Goal: Transaction & Acquisition: Obtain resource

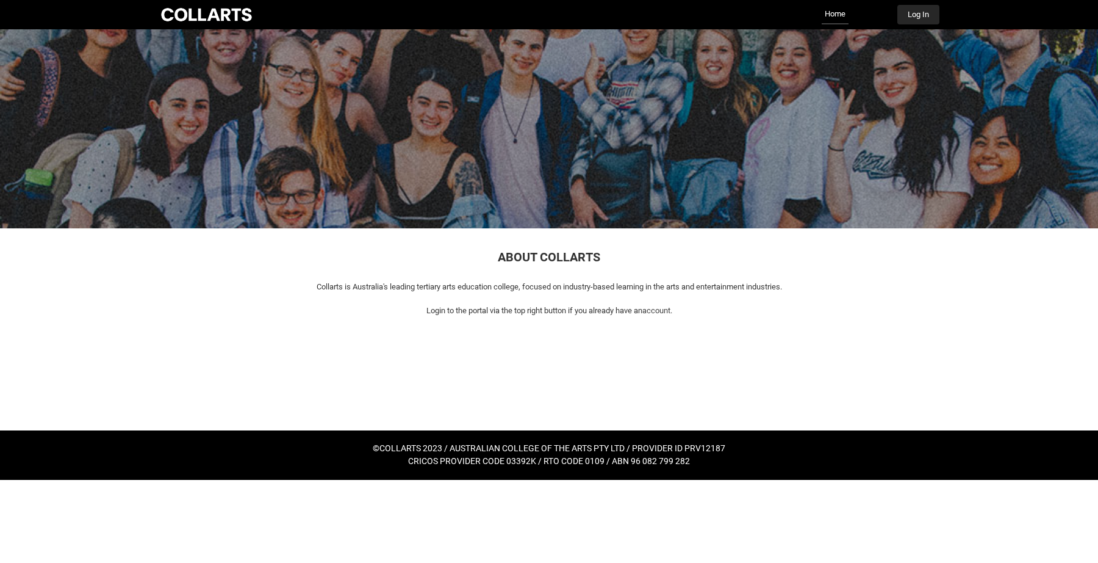
click at [921, 10] on button "Log In" at bounding box center [918, 15] width 42 height 20
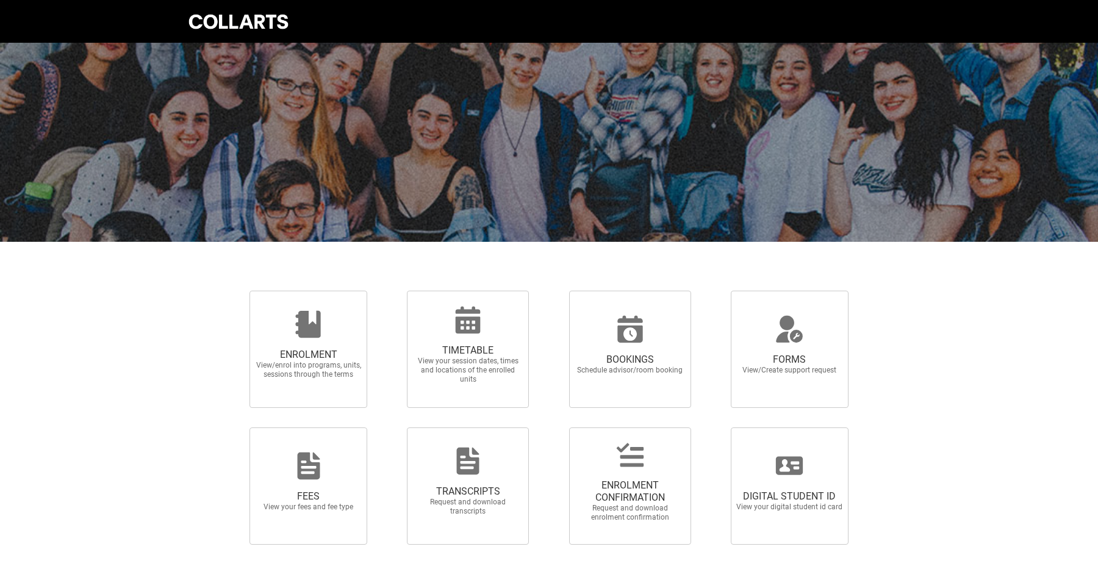
scroll to position [18, 0]
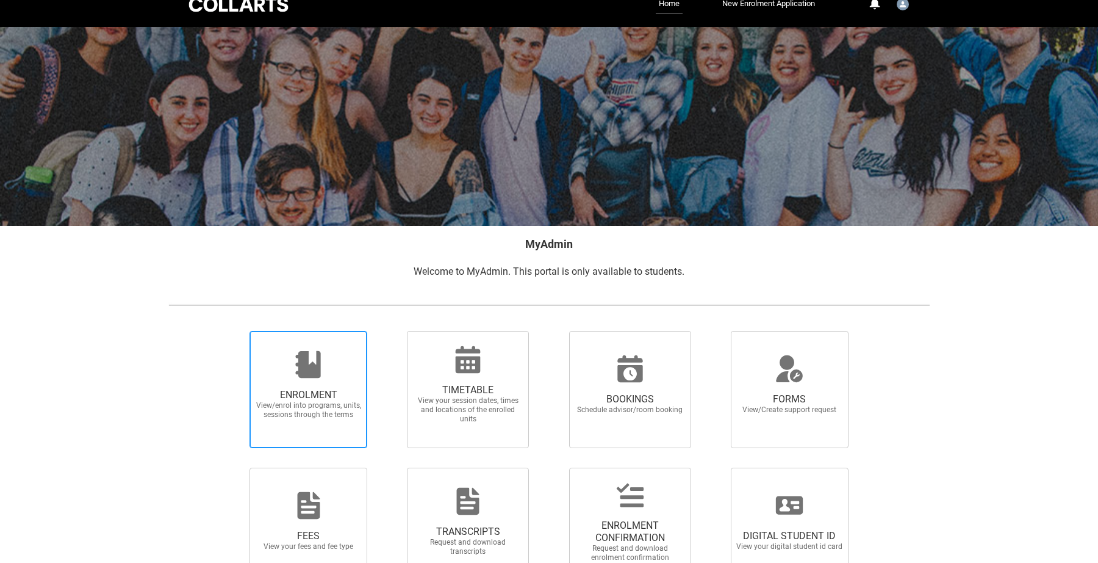
click at [311, 393] on span "ENROLMENT" at bounding box center [308, 395] width 107 height 12
click at [235, 331] on input "ENROLMENT View/enrol into programs, units, sessions through the terms" at bounding box center [234, 330] width 1 height 1
radio input "true"
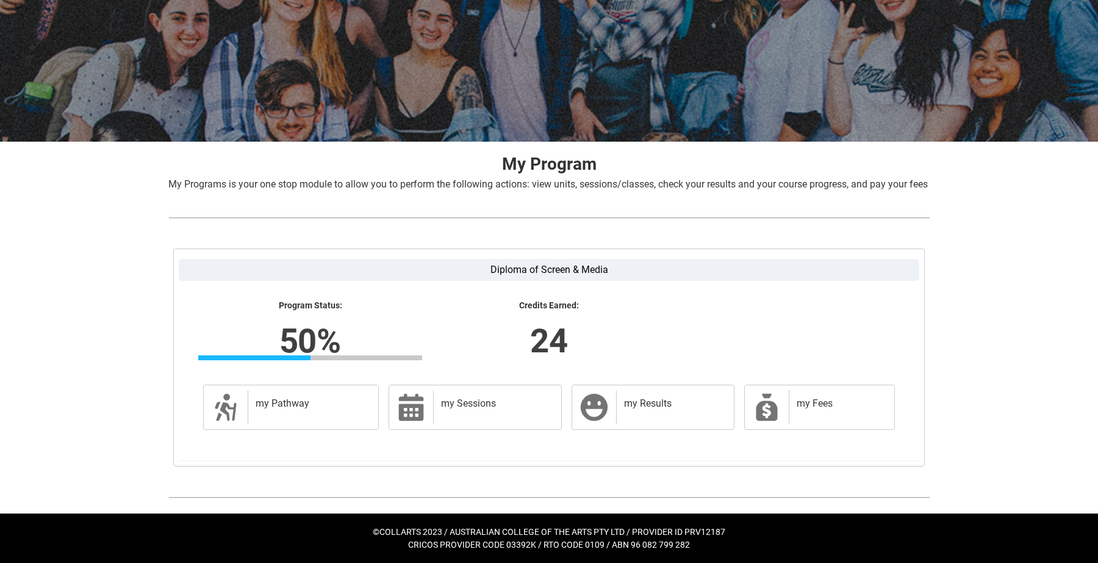
scroll to position [117, 0]
click at [510, 270] on label "Diploma of Screen & Media" at bounding box center [549, 270] width 741 height 22
click at [0, 0] on input "Diploma of Screen & Media" at bounding box center [0, 0] width 0 height 0
click at [510, 270] on label "Diploma of Screen & Media" at bounding box center [549, 270] width 741 height 22
click at [0, 0] on input "Diploma of Screen & Media" at bounding box center [0, 0] width 0 height 0
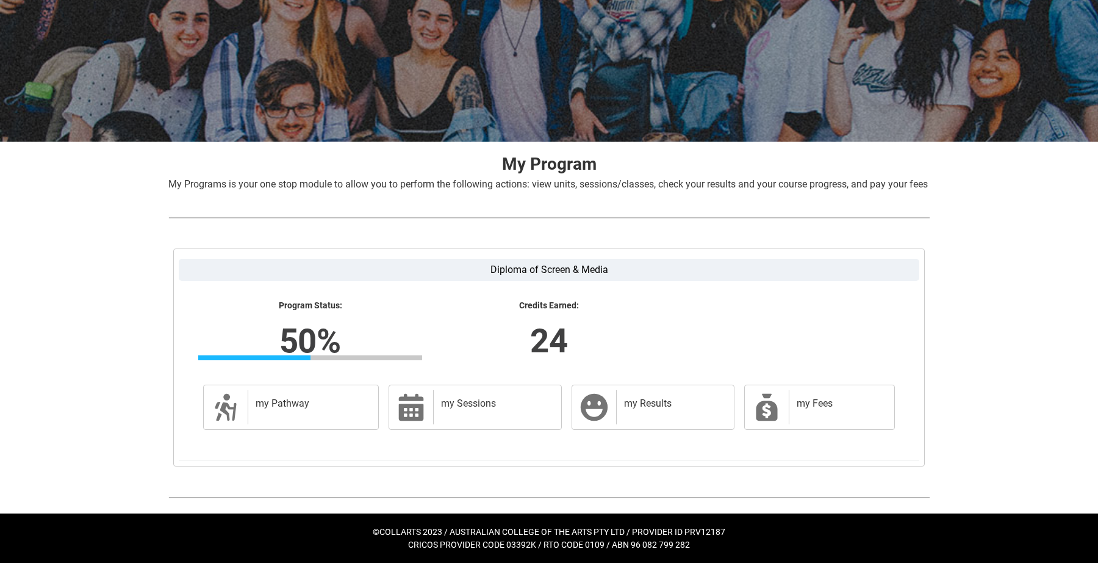
click at [510, 270] on label "Diploma of Screen & Media" at bounding box center [549, 270] width 741 height 22
click at [0, 0] on input "Diploma of Screen & Media" at bounding box center [0, 0] width 0 height 0
click at [504, 271] on label "Diploma of Screen & Media" at bounding box center [549, 270] width 741 height 22
click at [0, 0] on input "Diploma of Screen & Media" at bounding box center [0, 0] width 0 height 0
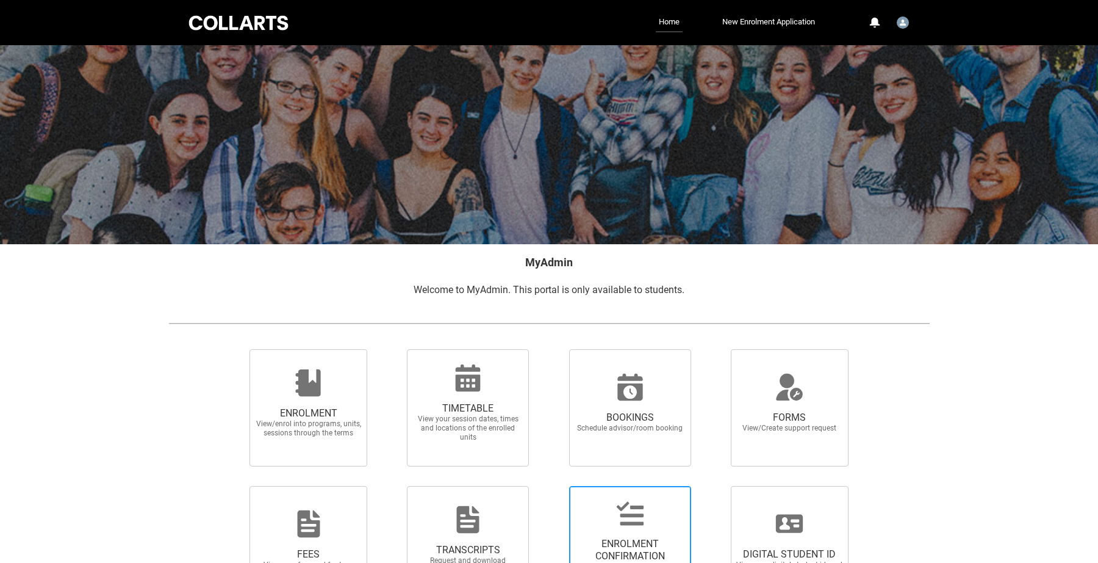
click at [636, 492] on span "ENROLMENT CONFIRMATION Request and download enrolment confirmation" at bounding box center [630, 544] width 122 height 117
click at [554, 486] on input "ENROLMENT CONFIRMATION Request and download enrolment confirmation" at bounding box center [553, 485] width 1 height 1
radio input "true"
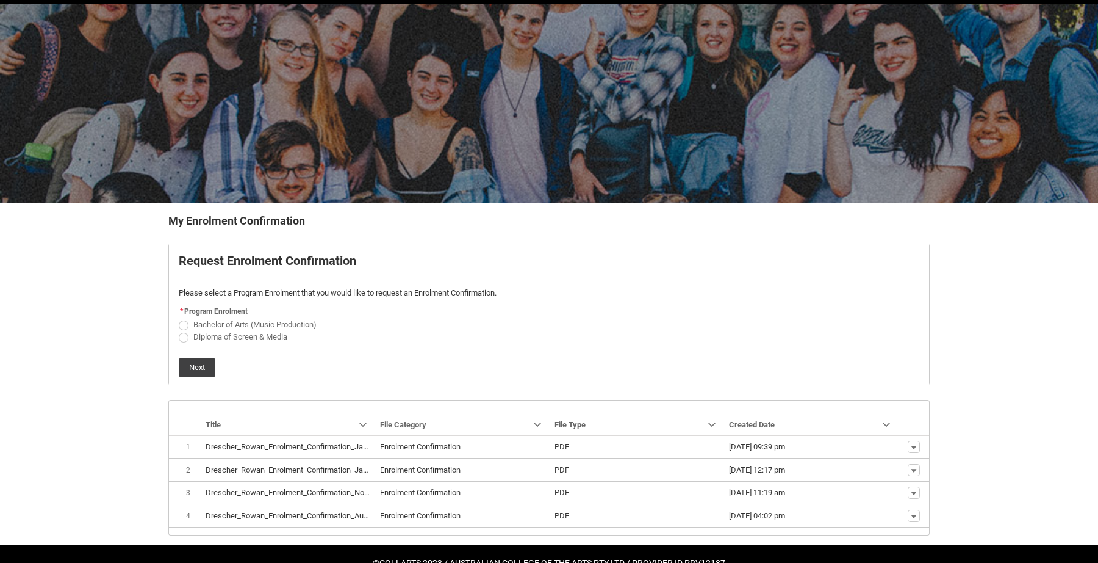
scroll to position [46, 0]
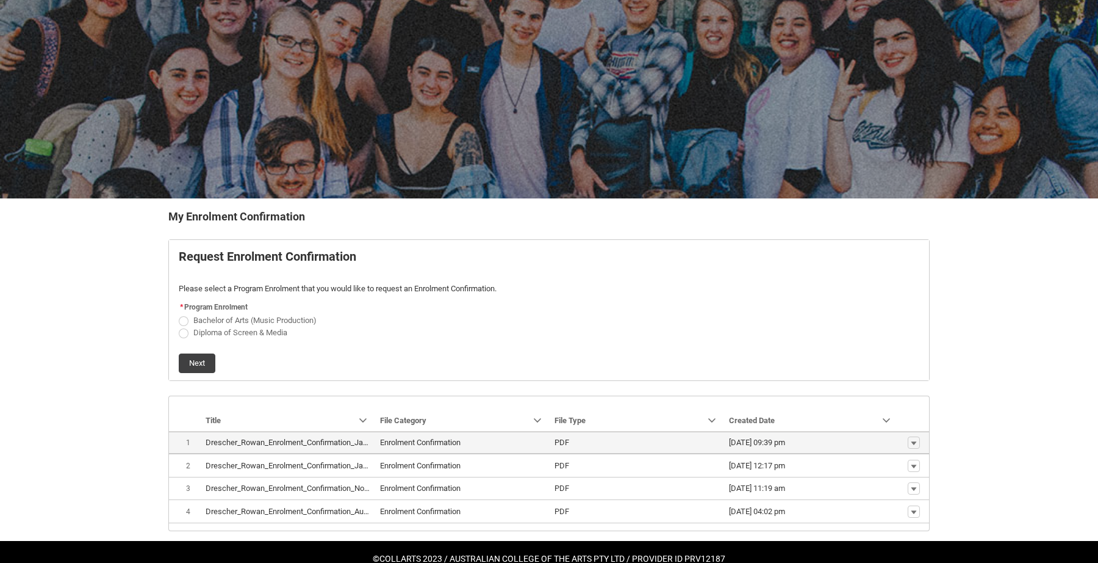
click at [314, 441] on lightning-base-formatted-text "Drescher_Rowan_Enrolment_Confirmation_Jan 24, 2023.pdf" at bounding box center [309, 441] width 206 height 9
click at [913, 444] on lightning-primitive-icon "button" at bounding box center [913, 442] width 7 height 9
click at [891, 465] on span "Download" at bounding box center [886, 463] width 34 height 11
click at [184, 321] on span "REDU_Generate_Enrolment_Confirmation flow" at bounding box center [184, 321] width 10 height 10
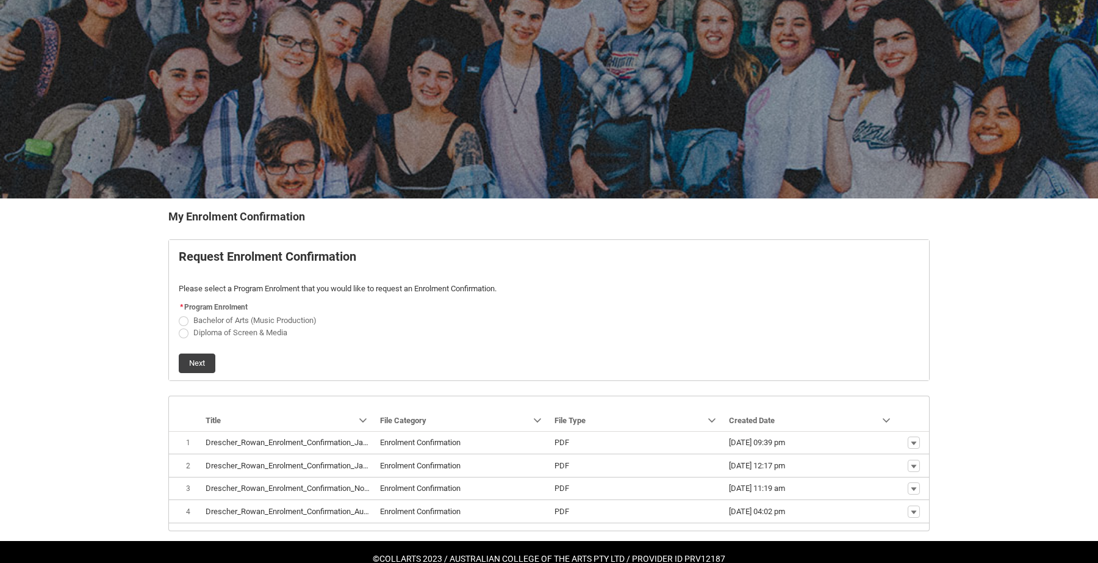
click at [179, 314] on input "Bachelor of Arts (Music Production)" at bounding box center [178, 313] width 1 height 1
radio input "true"
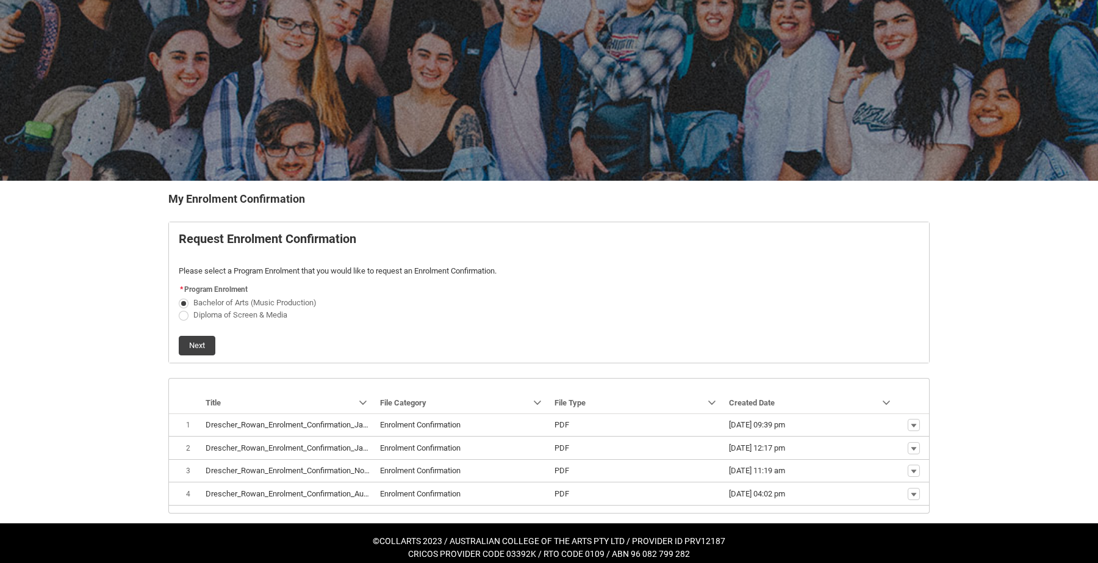
click at [218, 317] on span "Diploma of Screen & Media" at bounding box center [240, 314] width 94 height 9
click at [179, 308] on input "Diploma of Screen & Media" at bounding box center [178, 307] width 1 height 1
radio input "true"
click at [185, 345] on button "Next" at bounding box center [197, 346] width 37 height 20
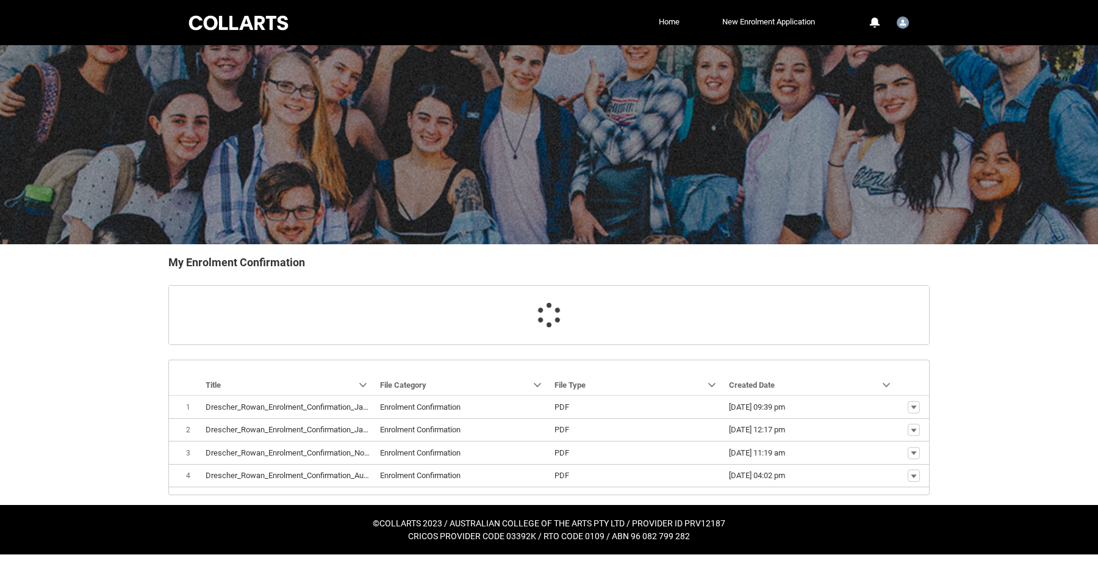
scroll to position [17, 0]
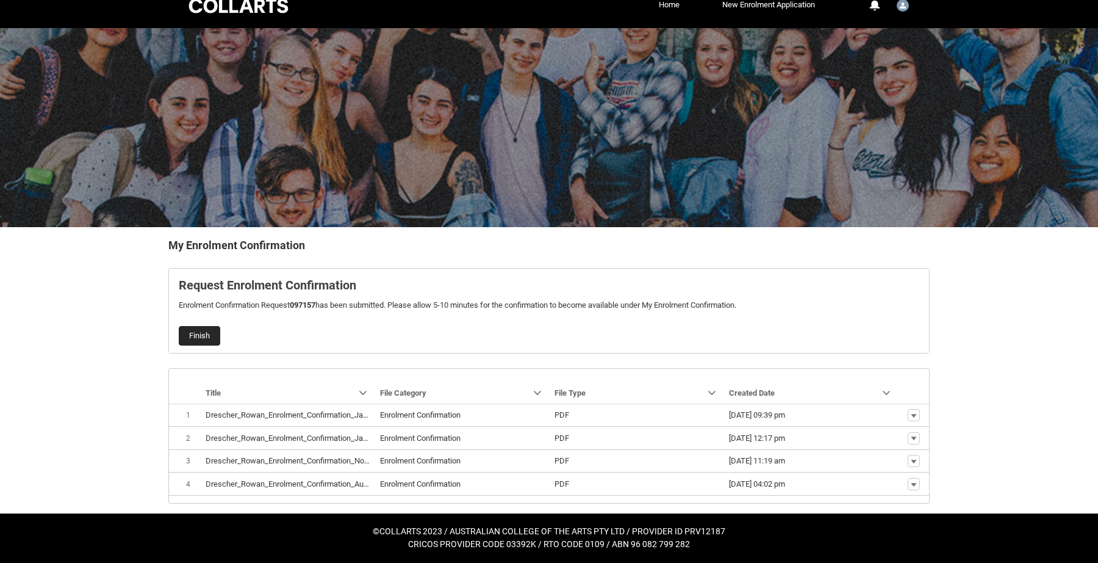
click at [195, 332] on button "Finish" at bounding box center [199, 336] width 41 height 20
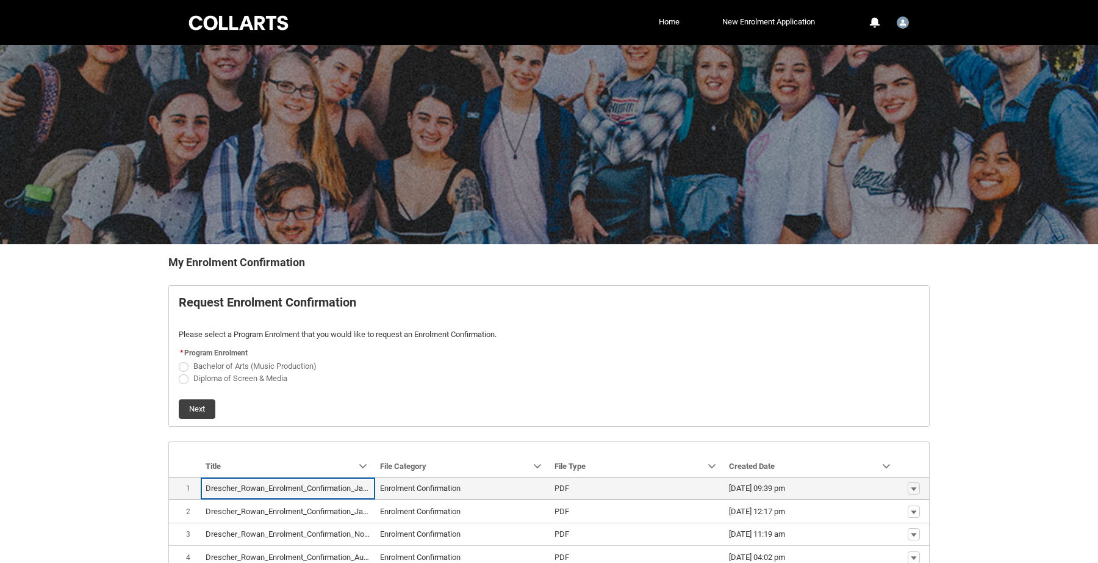
click at [814, 491] on span "[DATE] 09:39 pm" at bounding box center [811, 488] width 165 height 12
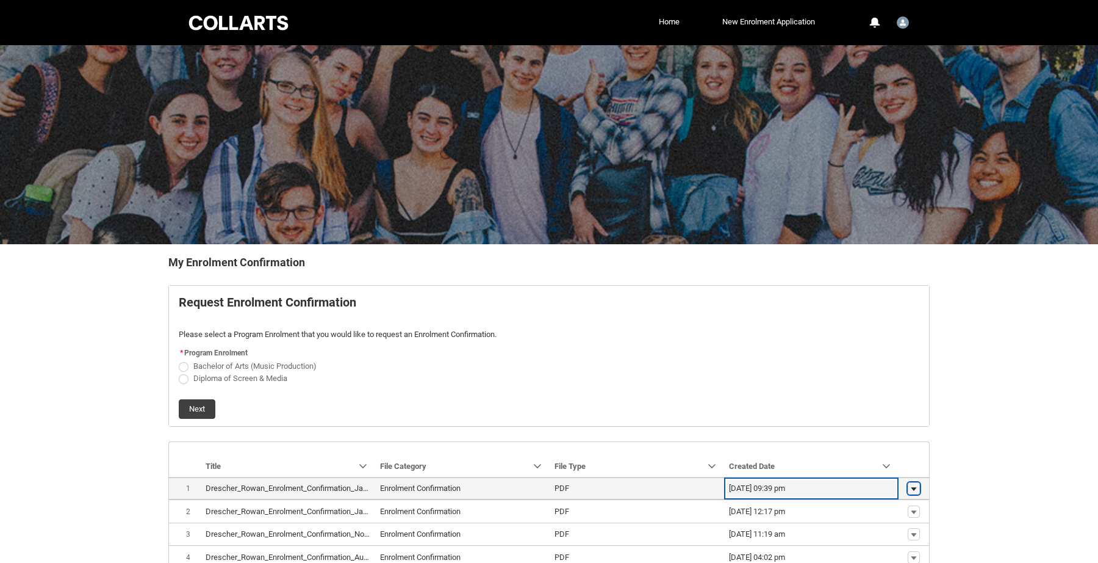
click at [910, 485] on button "Show actions" at bounding box center [914, 488] width 12 height 12
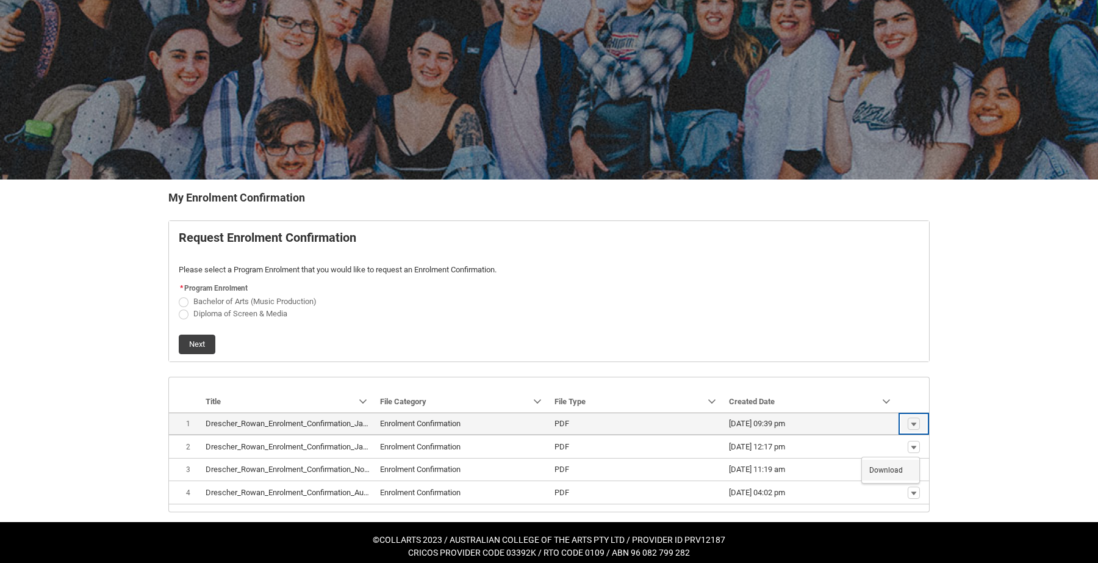
scroll to position [73, 0]
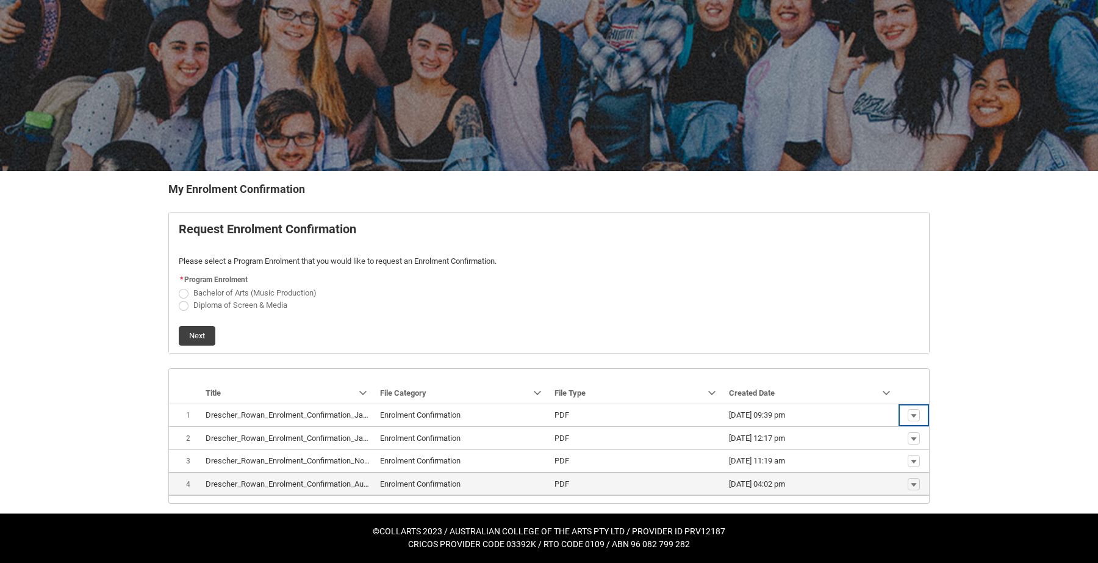
click at [835, 483] on span "[DATE] 04:02 pm" at bounding box center [811, 484] width 165 height 12
click at [471, 484] on span "Enrolment Confirmation" at bounding box center [462, 484] width 165 height 12
click at [906, 478] on span "Show actions" at bounding box center [914, 483] width 21 height 13
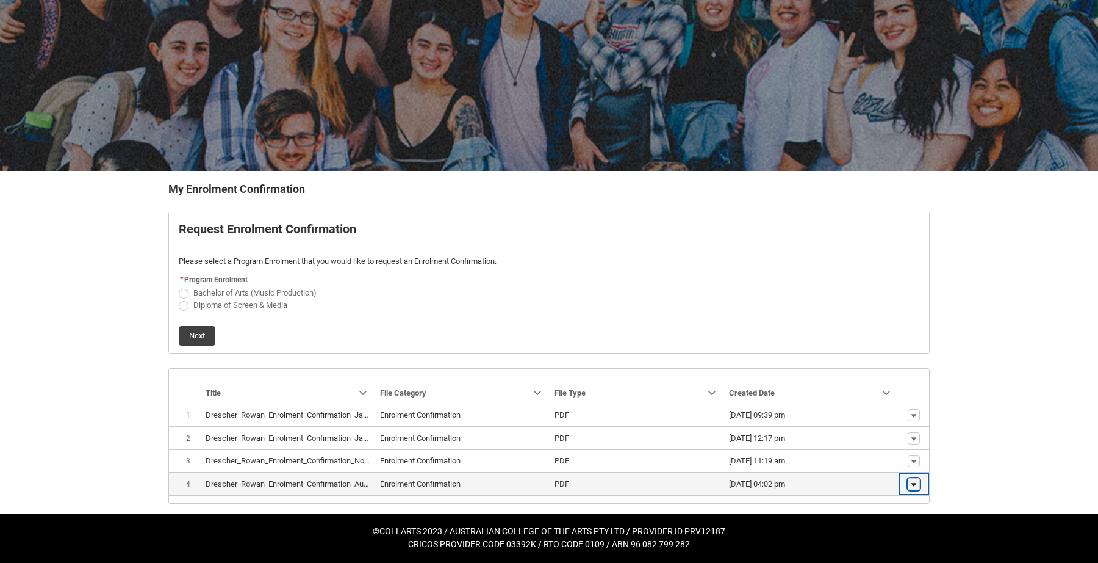
click at [909, 481] on button "Show actions" at bounding box center [914, 484] width 12 height 12
click at [897, 467] on span "Download" at bounding box center [886, 464] width 34 height 11
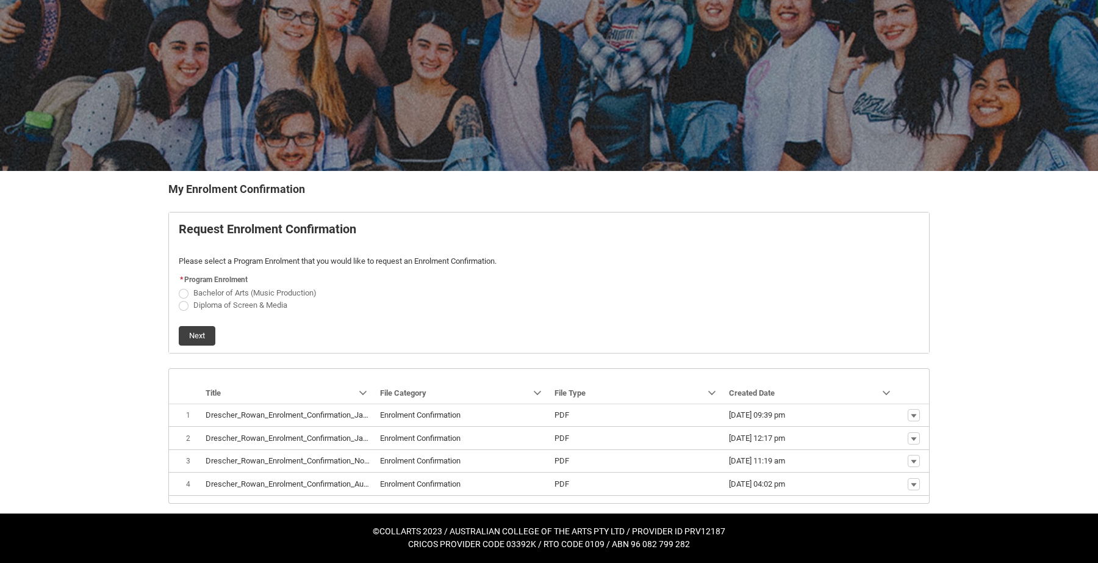
click at [223, 304] on span "Diploma of Screen & Media" at bounding box center [240, 304] width 94 height 9
click at [179, 298] on input "Diploma of Screen & Media" at bounding box center [178, 298] width 1 height 1
radio input "true"
click at [204, 342] on button "Next" at bounding box center [197, 336] width 37 height 20
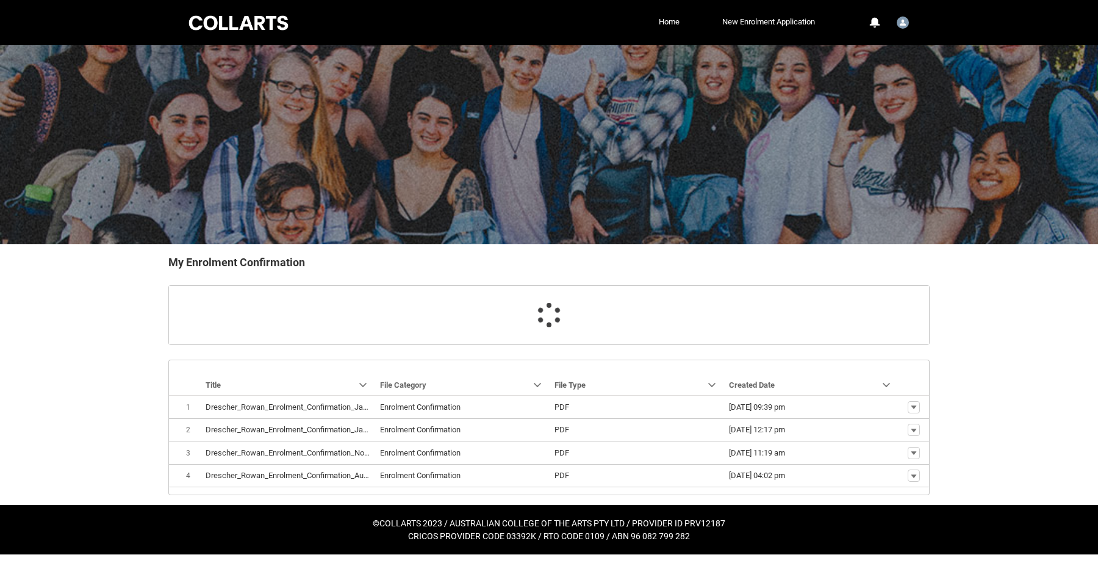
scroll to position [17, 0]
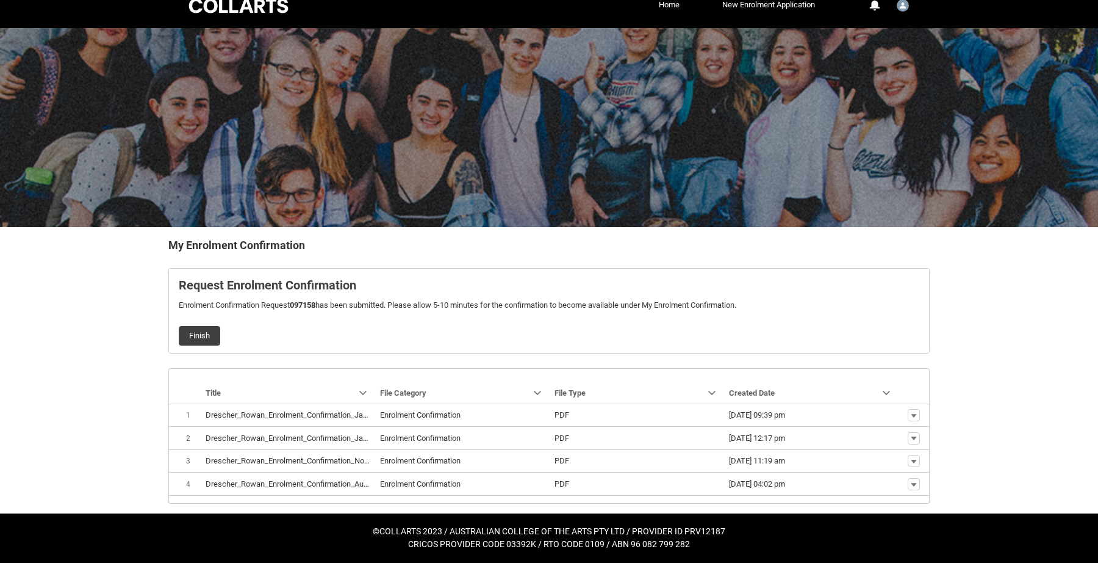
click at [204, 342] on button "Finish" at bounding box center [199, 336] width 41 height 20
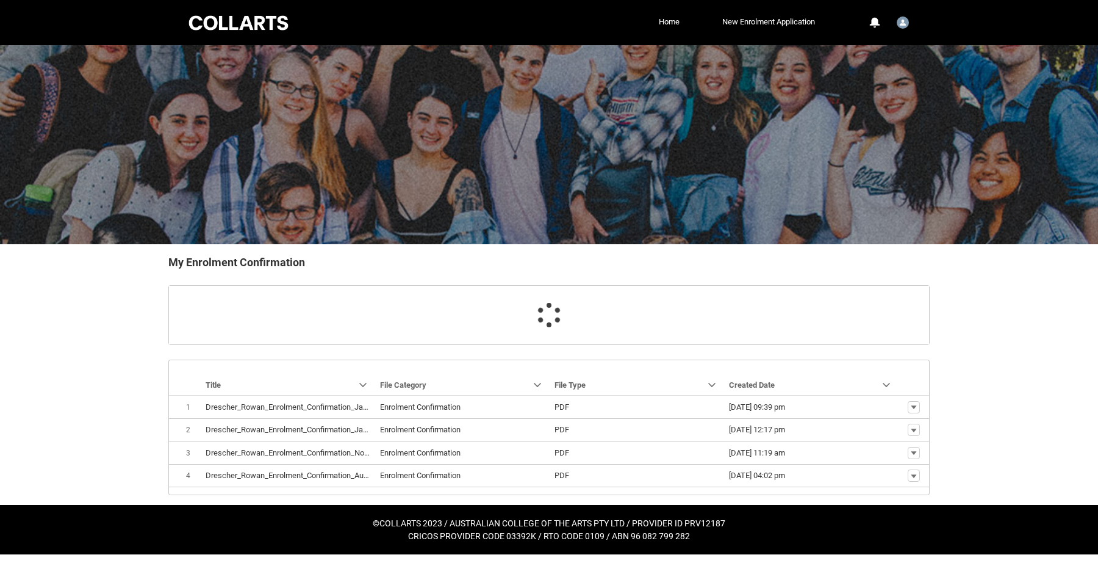
scroll to position [73, 0]
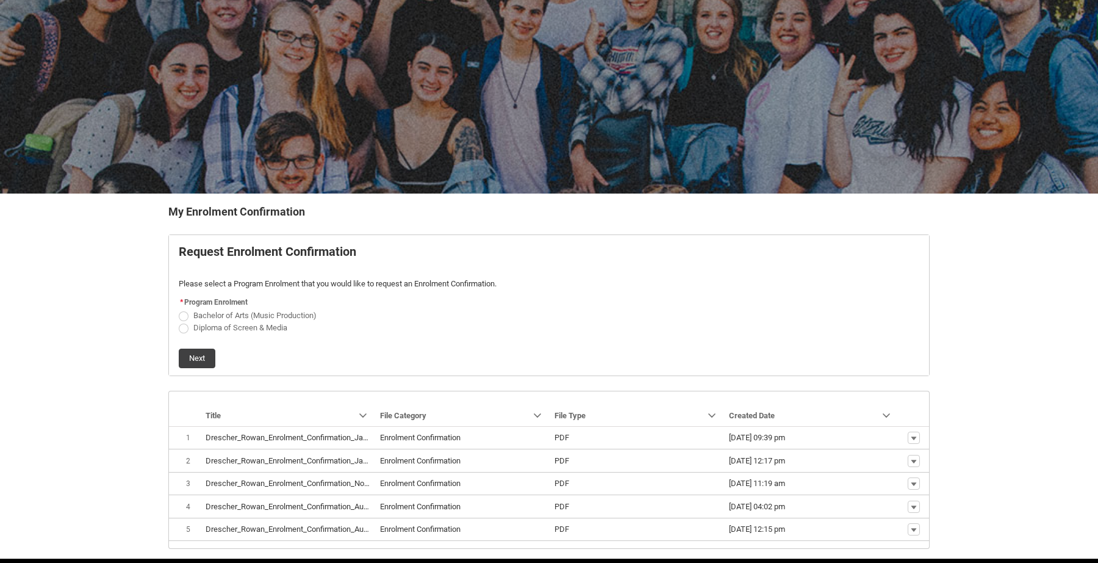
scroll to position [96, 0]
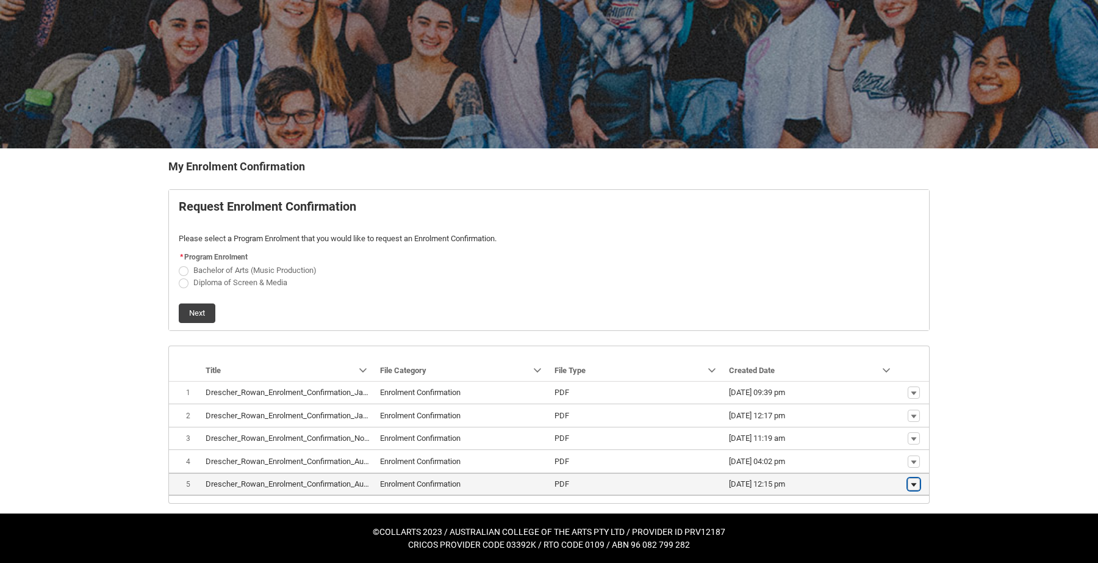
click at [919, 478] on button "Show actions" at bounding box center [914, 484] width 12 height 12
click at [897, 468] on span "Download" at bounding box center [886, 464] width 34 height 11
